Goal: Information Seeking & Learning: Learn about a topic

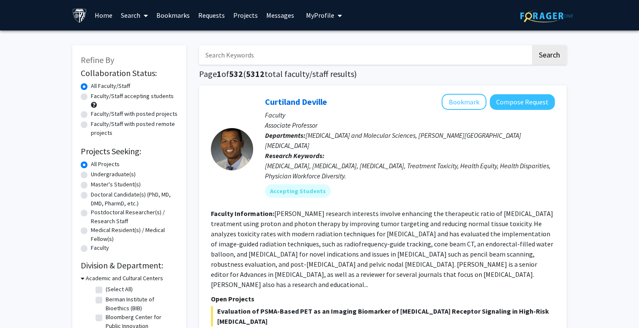
click at [242, 60] on input "Search Keywords" at bounding box center [365, 54] width 332 height 19
paste input "[PERSON_NAME]"
type input "[PERSON_NAME]"
click at [542, 57] on button "Search" at bounding box center [549, 54] width 35 height 19
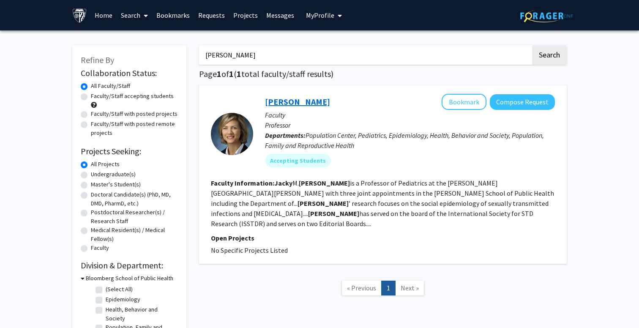
click at [286, 101] on link "[PERSON_NAME]" at bounding box center [297, 101] width 65 height 11
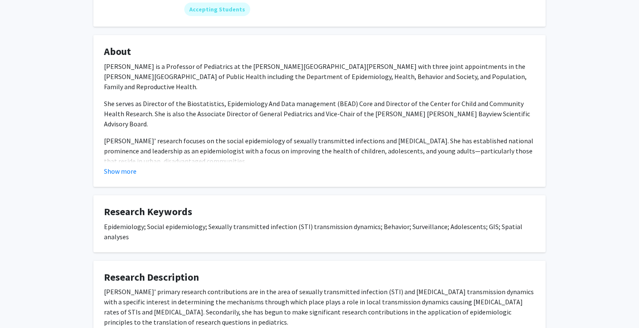
scroll to position [114, 0]
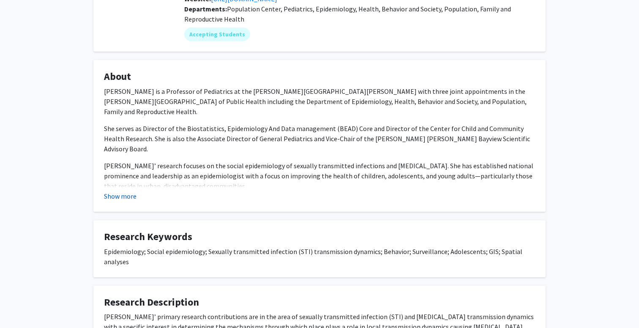
click at [131, 198] on button "Show more" at bounding box center [120, 196] width 33 height 10
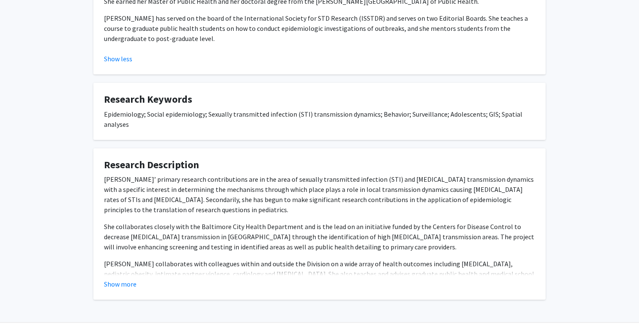
scroll to position [317, 0]
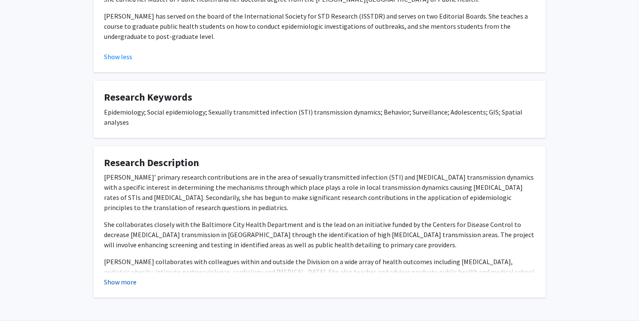
click at [126, 277] on button "Show more" at bounding box center [120, 282] width 33 height 10
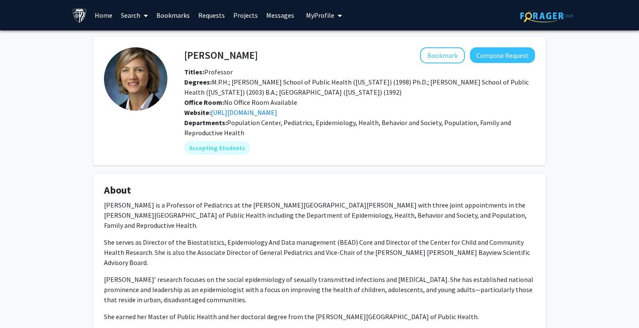
scroll to position [0, 0]
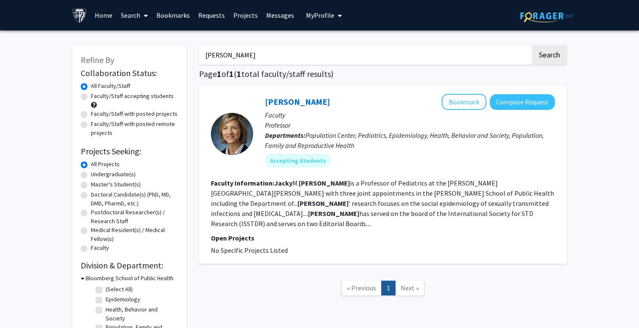
click at [253, 56] on input "Jacky Jennings" at bounding box center [365, 54] width 332 height 19
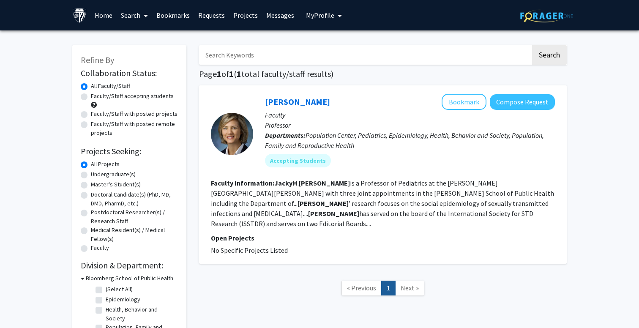
paste input "eanne Charleston"
click at [549, 56] on button "Search" at bounding box center [549, 54] width 35 height 19
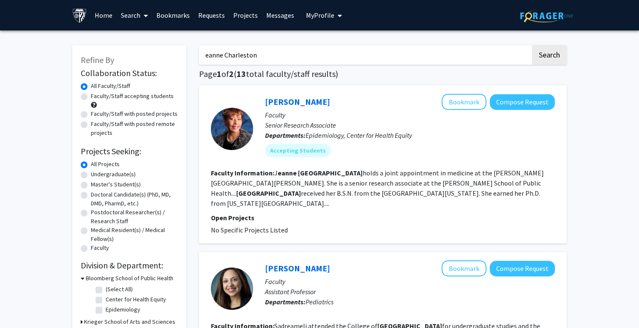
click at [206, 54] on input "eanne Charleston" at bounding box center [365, 54] width 332 height 19
type input "Jeanne Charleston"
click at [549, 56] on button "Search" at bounding box center [549, 54] width 35 height 19
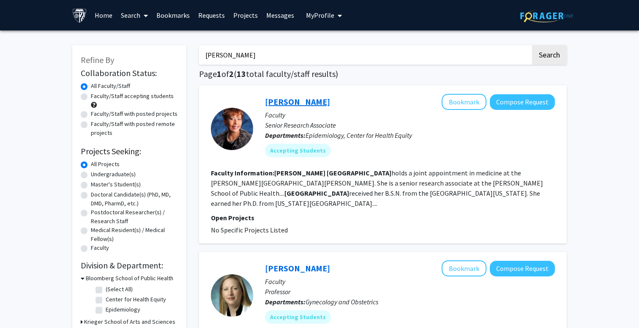
click at [298, 103] on link "Jeanne Charleston" at bounding box center [297, 101] width 65 height 11
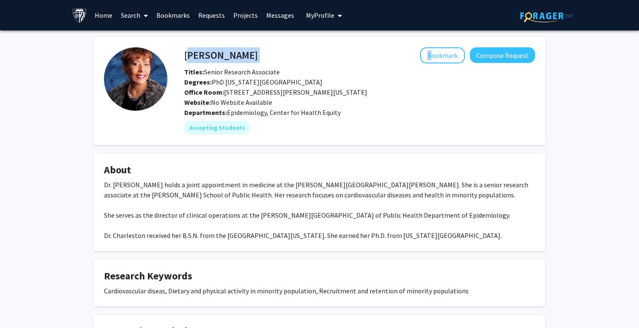
drag, startPoint x: 275, startPoint y: 58, endPoint x: 184, endPoint y: 57, distance: 91.2
click at [184, 57] on div "Jeanne Charleston Bookmark Compose Request" at bounding box center [359, 55] width 363 height 16
copy div "Jeanne Charleston"
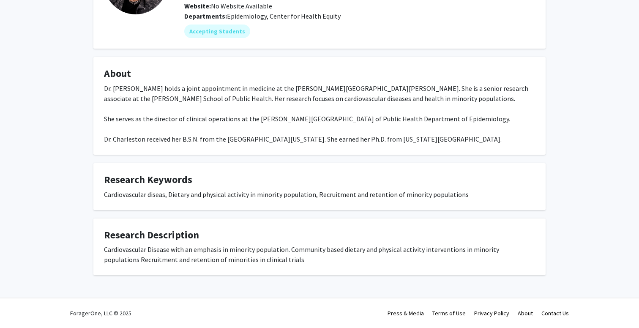
scroll to position [97, 0]
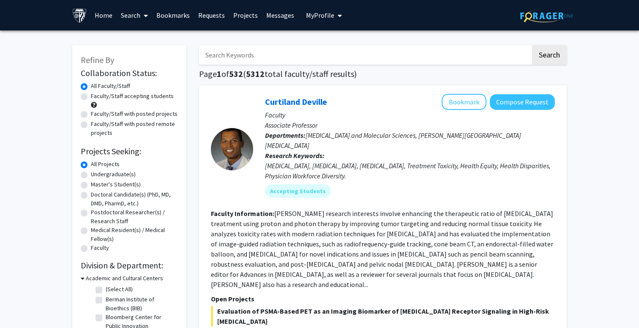
click at [243, 59] on input "Search Keywords" at bounding box center [365, 54] width 332 height 19
type input "Jeanne charleston"
click at [549, 56] on button "Search" at bounding box center [549, 54] width 35 height 19
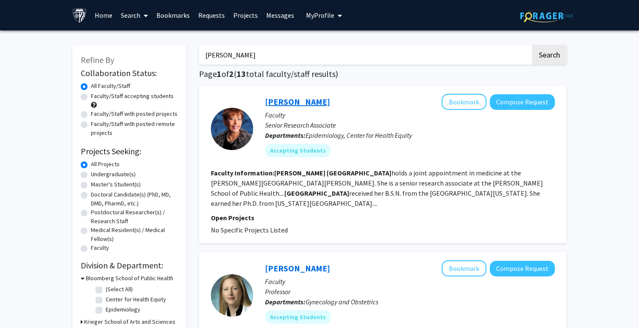
click at [308, 103] on link "[PERSON_NAME]" at bounding box center [297, 101] width 65 height 11
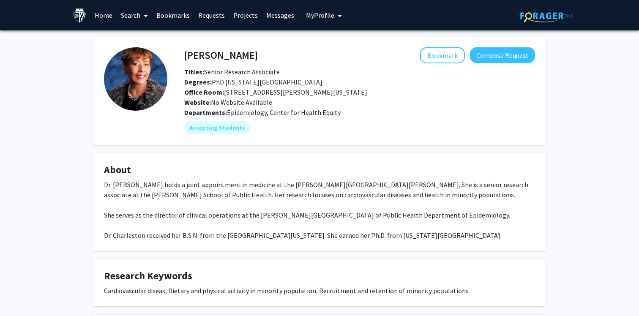
click at [82, 14] on img at bounding box center [79, 15] width 15 height 15
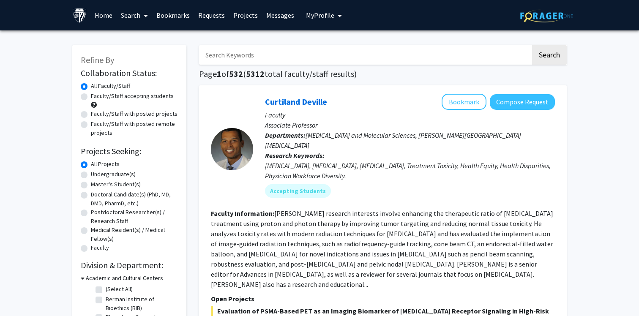
click at [285, 54] on input "Search Keywords" at bounding box center [365, 54] width 332 height 19
type input "statistics"
click at [549, 56] on button "Search" at bounding box center [549, 54] width 35 height 19
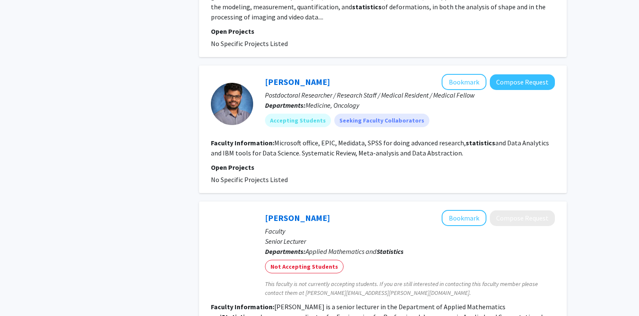
scroll to position [498, 0]
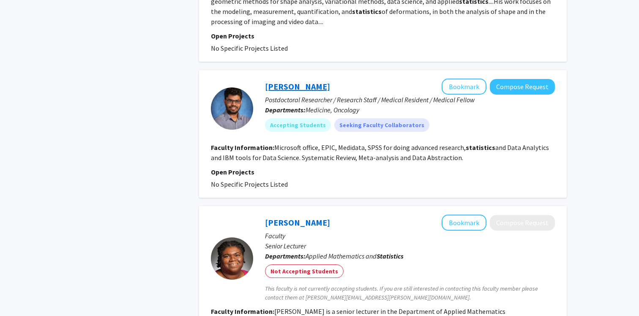
click at [296, 86] on link "Sai Oruganti" at bounding box center [297, 86] width 65 height 11
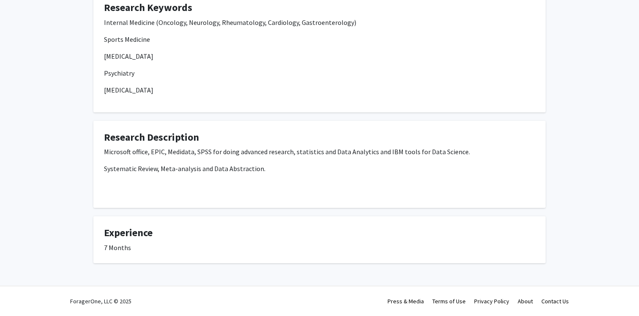
scroll to position [234, 0]
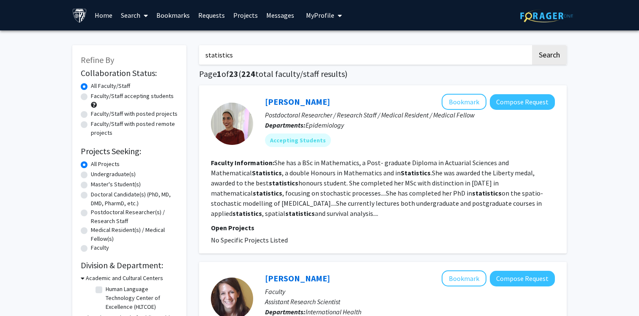
click at [252, 51] on input "statistics" at bounding box center [365, 54] width 332 height 19
click at [258, 54] on input "statistics" at bounding box center [365, 54] width 332 height 19
type input "statistics presentation"
click at [549, 56] on button "Search" at bounding box center [549, 54] width 35 height 19
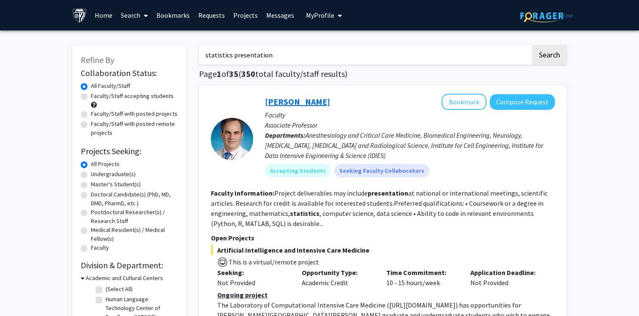
click at [308, 104] on link "Robert Stevens" at bounding box center [297, 101] width 65 height 11
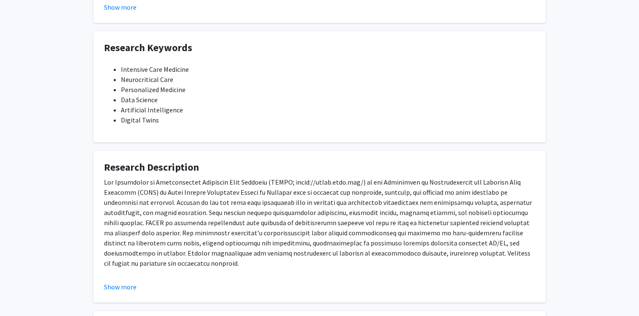
scroll to position [468, 0]
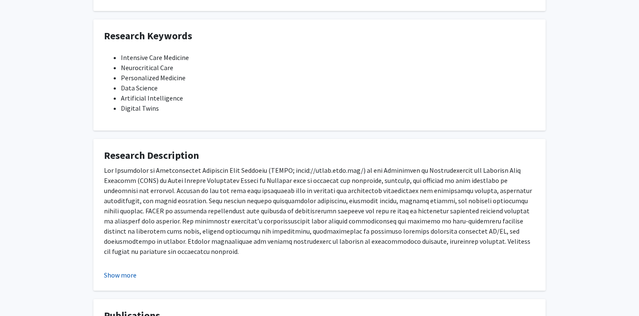
click at [118, 270] on button "Show more" at bounding box center [120, 275] width 33 height 10
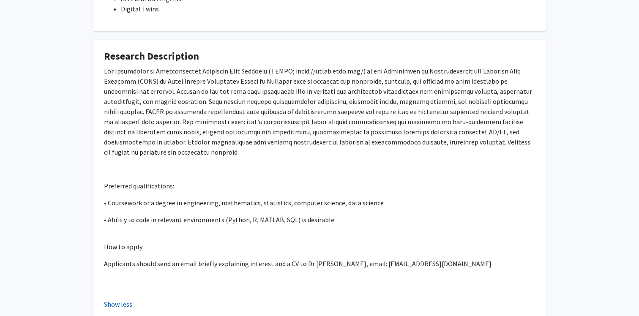
scroll to position [594, 0]
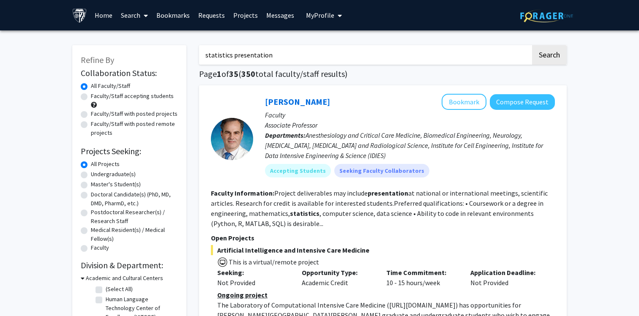
click at [238, 53] on input "statistics presentation" at bounding box center [365, 54] width 332 height 19
click at [549, 56] on button "Search" at bounding box center [549, 54] width 35 height 19
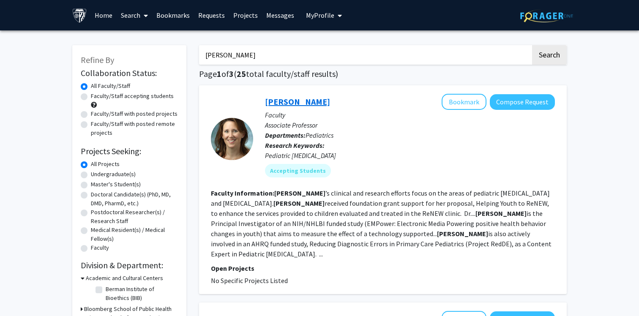
type input "Tommy Brady"
click at [297, 106] on link "Tammy Brady" at bounding box center [297, 101] width 65 height 11
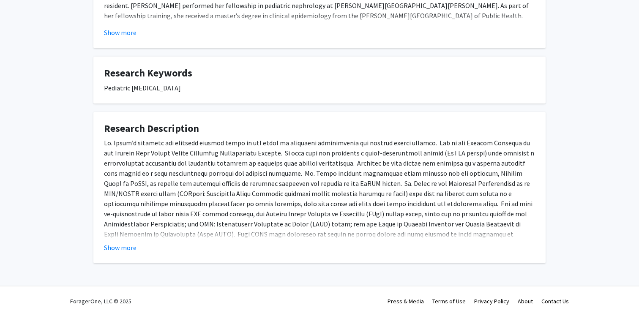
scroll to position [257, 0]
click at [122, 254] on fg-card "Research Description Show more" at bounding box center [319, 188] width 452 height 152
click at [123, 251] on button "Show more" at bounding box center [120, 247] width 33 height 10
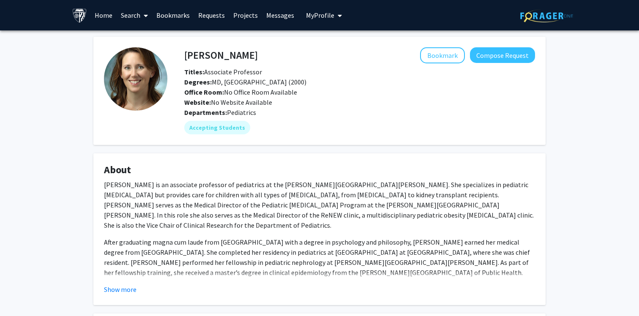
scroll to position [0, 0]
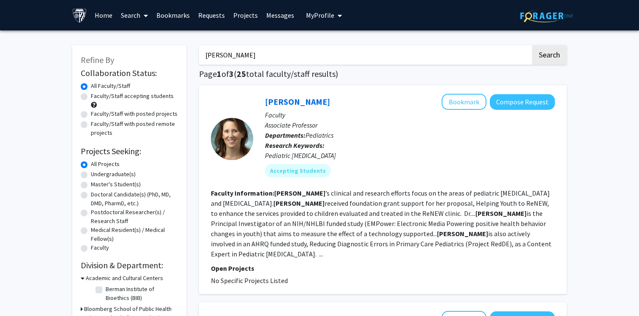
click at [293, 53] on input "Tommy brady" at bounding box center [365, 54] width 332 height 19
paste input "[PERSON_NAME]"
type input "[PERSON_NAME]"
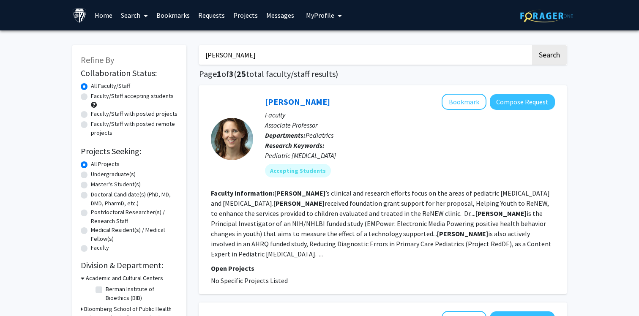
click at [549, 56] on button "Search" at bounding box center [549, 54] width 35 height 19
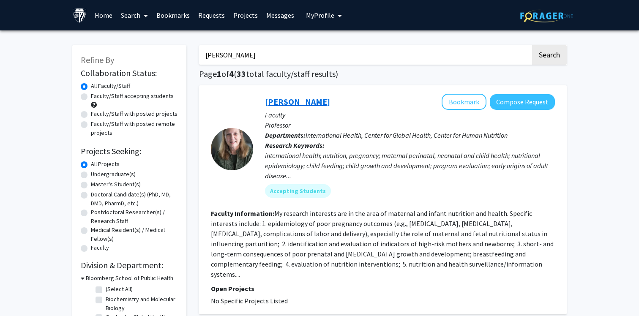
click at [293, 103] on link "[PERSON_NAME]" at bounding box center [297, 101] width 65 height 11
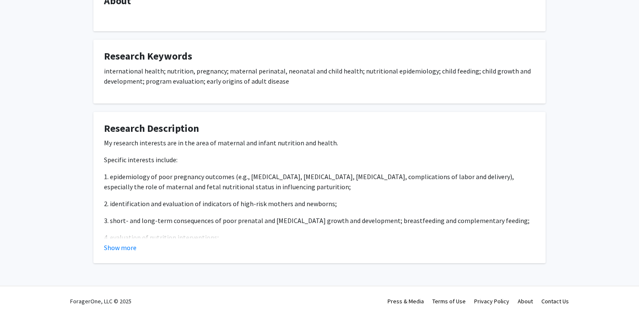
scroll to position [169, 0]
click at [121, 252] on button "Show more" at bounding box center [120, 247] width 33 height 10
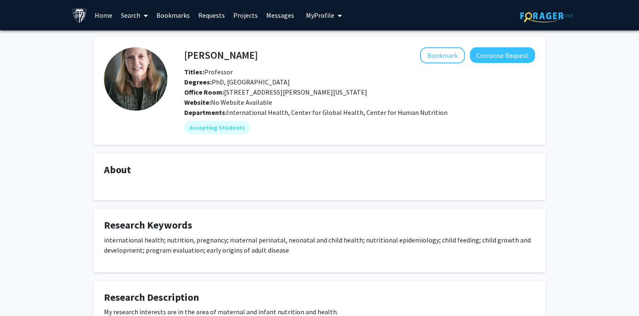
scroll to position [0, 0]
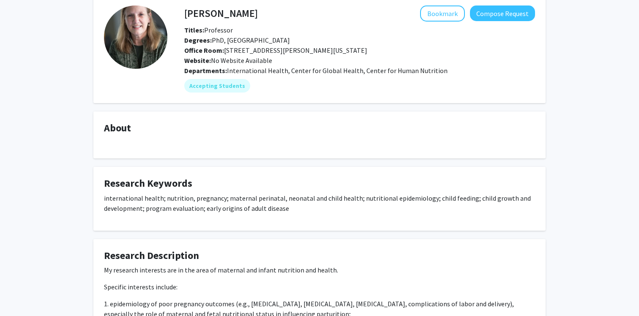
scroll to position [55, 0]
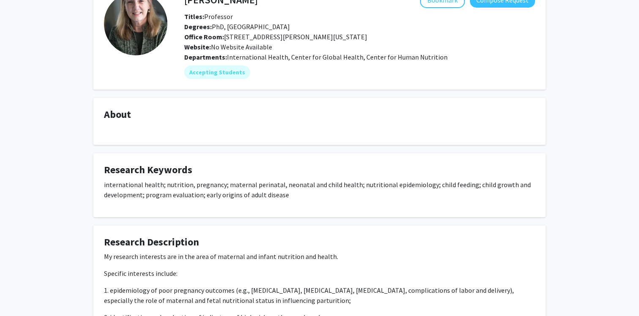
click at [139, 129] on div at bounding box center [319, 129] width 431 height 10
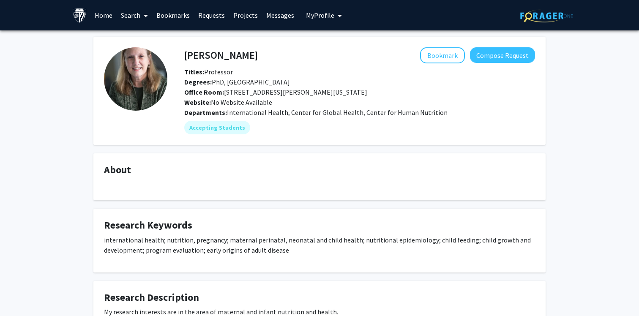
scroll to position [0, 0]
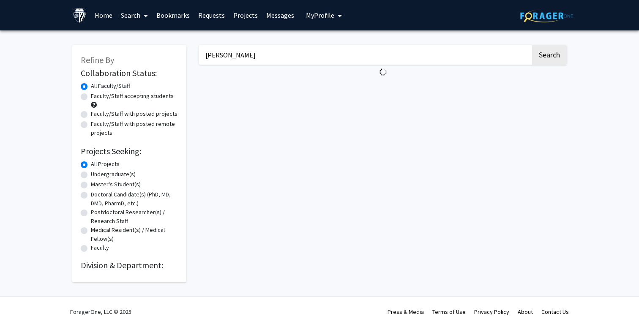
click at [229, 60] on input "[PERSON_NAME]" at bounding box center [365, 54] width 332 height 19
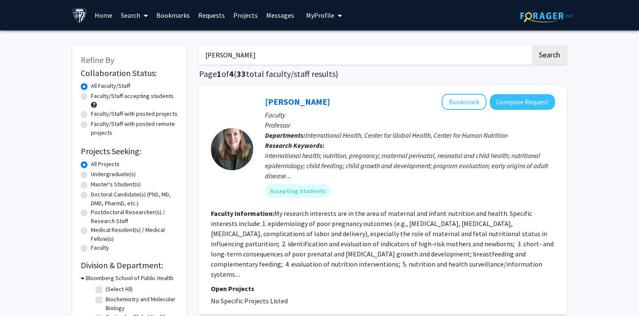
click at [229, 60] on input "[PERSON_NAME]" at bounding box center [365, 54] width 332 height 19
type input "[PERSON_NAME]"
click at [549, 56] on button "Search" at bounding box center [549, 54] width 35 height 19
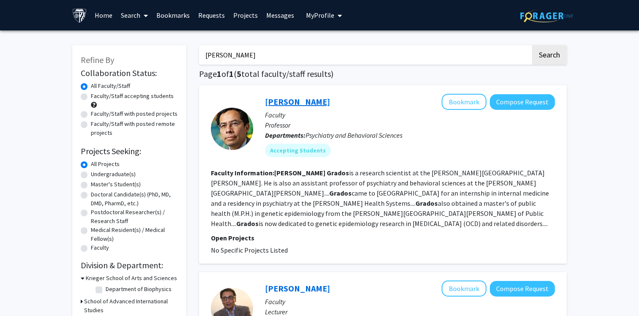
click at [282, 103] on link "[PERSON_NAME]" at bounding box center [297, 101] width 65 height 11
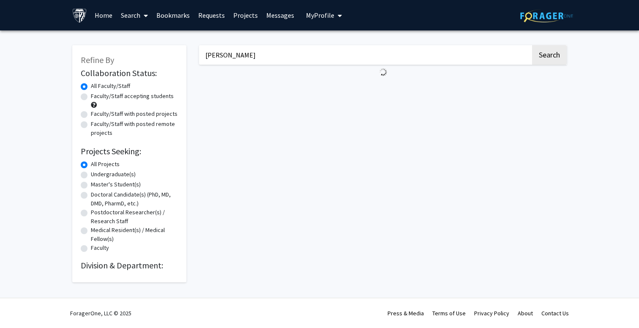
click at [238, 58] on input "[PERSON_NAME]" at bounding box center [365, 54] width 332 height 19
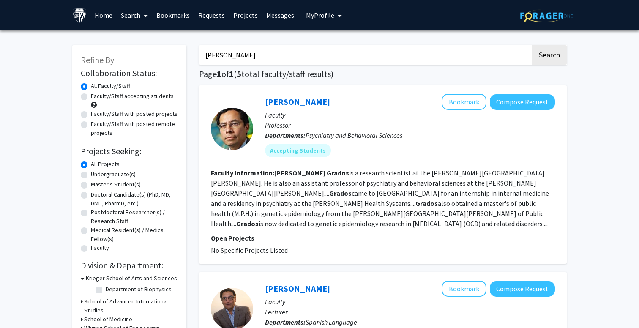
click at [238, 58] on input "[PERSON_NAME]" at bounding box center [365, 54] width 332 height 19
paste input "[PERSON_NAME]"
type input "[PERSON_NAME]"
click at [549, 56] on button "Search" at bounding box center [549, 54] width 35 height 19
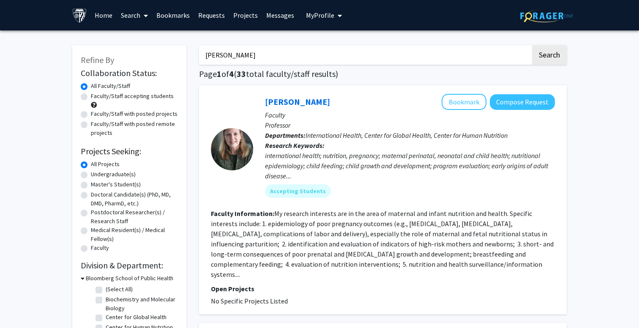
click at [238, 58] on input "[PERSON_NAME]" at bounding box center [365, 54] width 332 height 19
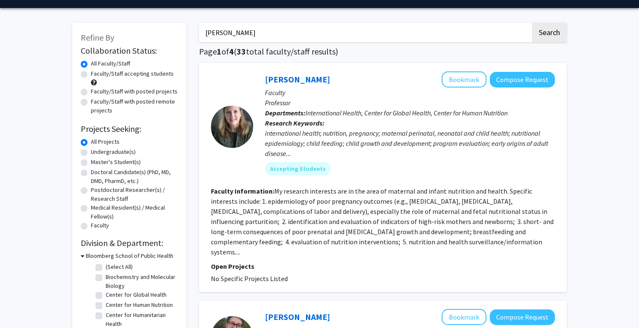
scroll to position [39, 0]
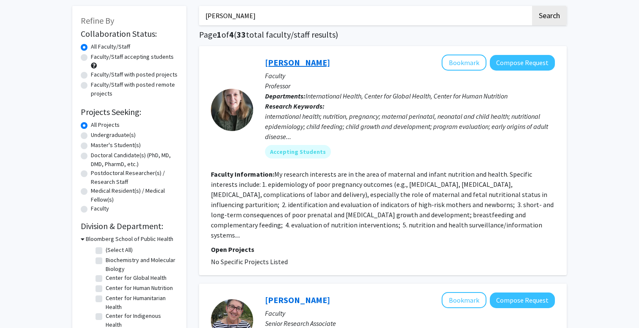
click at [299, 64] on link "[PERSON_NAME]" at bounding box center [297, 62] width 65 height 11
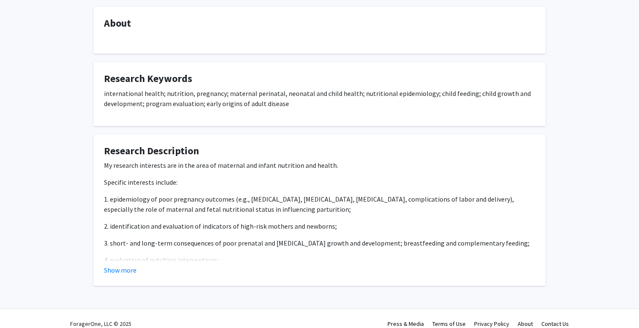
scroll to position [148, 0]
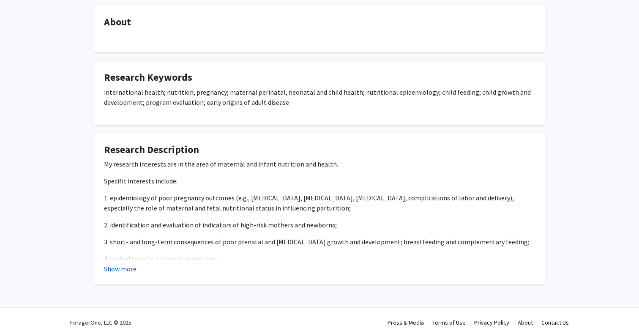
click at [112, 272] on button "Show more" at bounding box center [120, 269] width 33 height 10
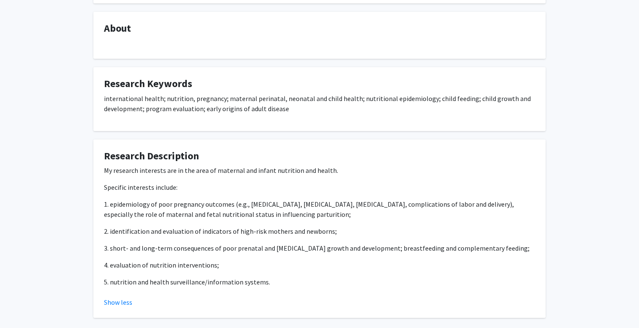
scroll to position [144, 0]
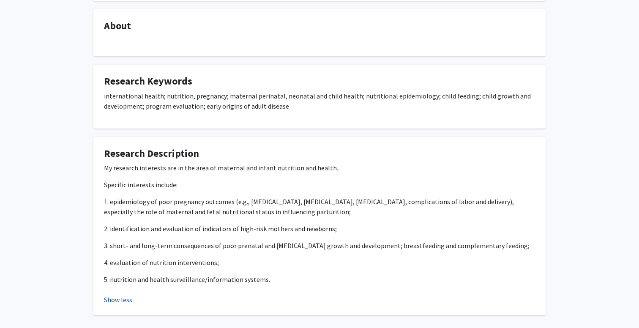
click at [120, 300] on button "Show less" at bounding box center [118, 299] width 28 height 10
